Goal: Find specific page/section: Find specific page/section

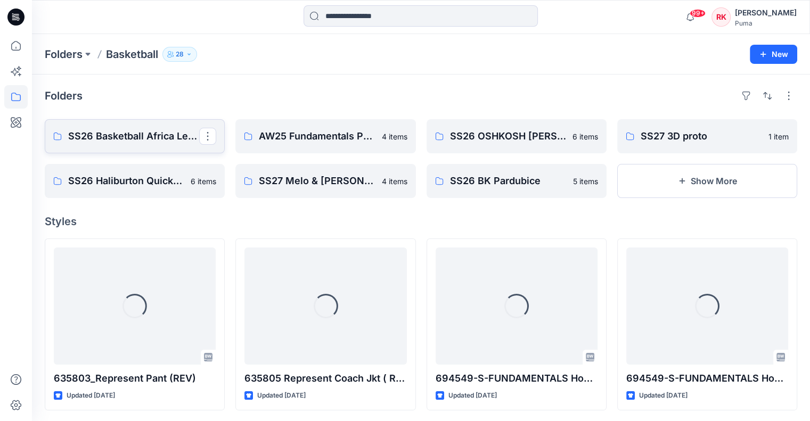
click at [158, 140] on p "SS26 Basketball Africa League (Combine)" at bounding box center [133, 136] width 131 height 15
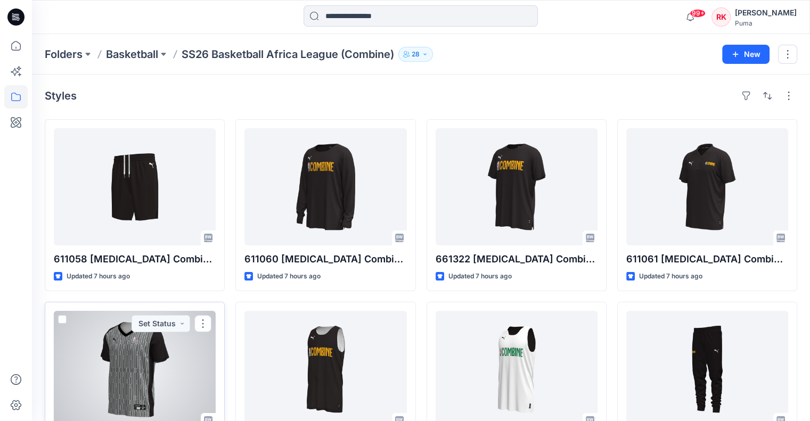
click at [134, 347] on div at bounding box center [135, 369] width 162 height 117
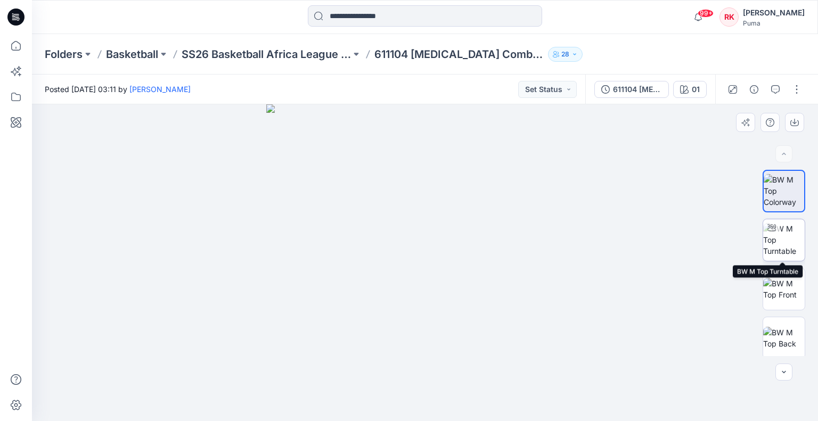
click at [786, 237] on img at bounding box center [784, 240] width 42 height 34
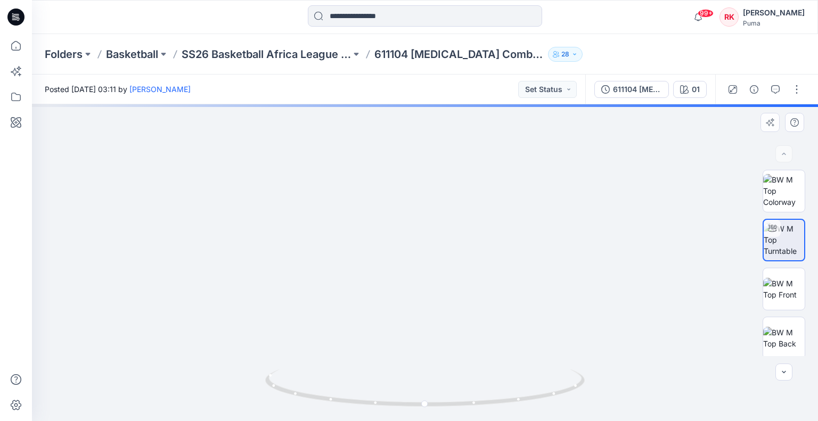
drag, startPoint x: 410, startPoint y: 174, endPoint x: 390, endPoint y: 275, distance: 102.5
click at [388, 280] on img at bounding box center [407, 165] width 853 height 514
drag, startPoint x: 287, startPoint y: 256, endPoint x: 434, endPoint y: 248, distance: 146.6
click at [434, 248] on img at bounding box center [446, 129] width 1174 height 584
